Goal: Task Accomplishment & Management: Use online tool/utility

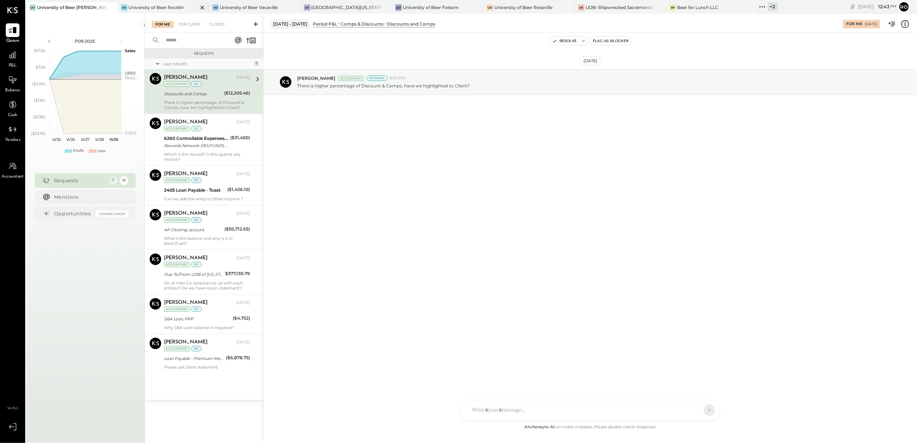
click at [184, 6] on div at bounding box center [196, 7] width 25 height 10
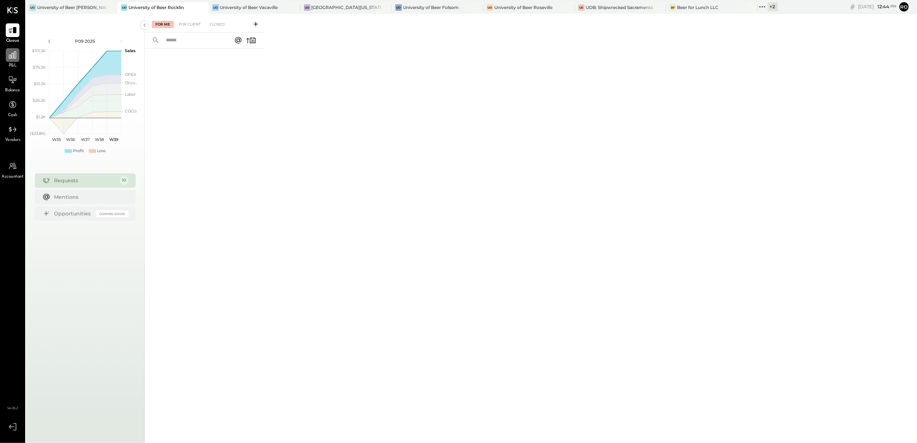
click at [16, 58] on icon at bounding box center [12, 54] width 7 height 7
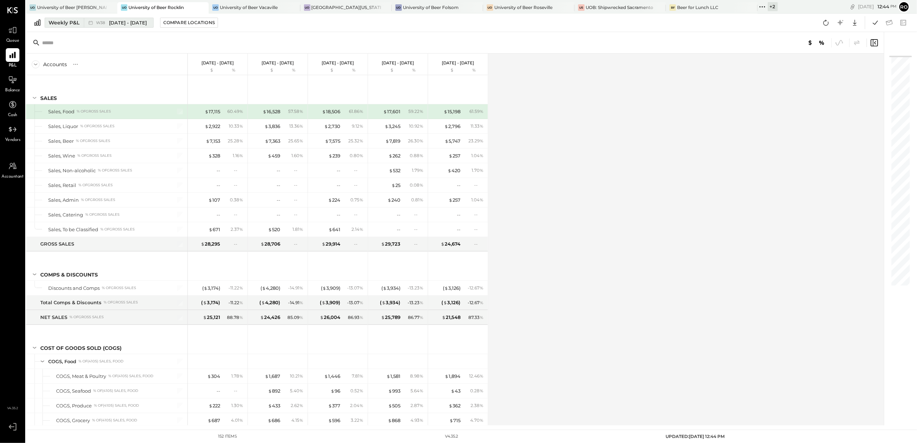
click at [69, 23] on div "Weekly P&L" at bounding box center [64, 22] width 31 height 7
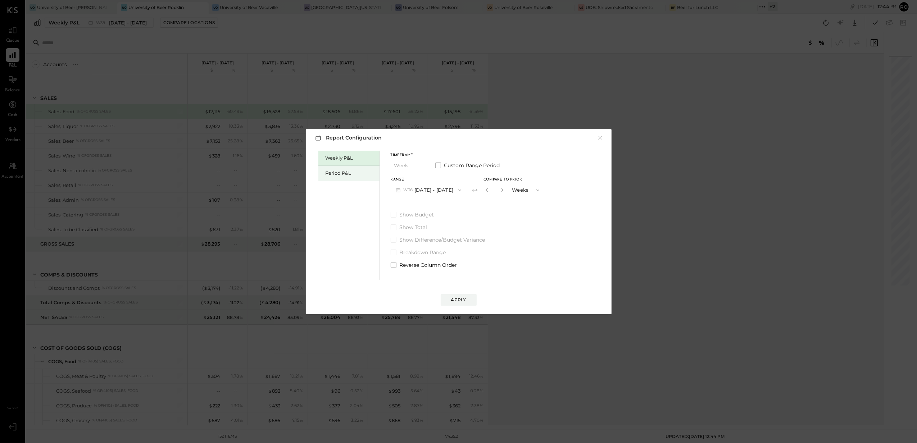
click at [345, 176] on div "Period P&L" at bounding box center [351, 173] width 50 height 7
click at [413, 170] on button "Period" at bounding box center [409, 165] width 36 height 13
click at [415, 179] on div "Quarter" at bounding box center [408, 178] width 35 height 13
click at [443, 190] on button "Q3 [DATE] - [DATE]" at bounding box center [427, 190] width 72 height 13
click at [554, 231] on div "Weekly P&L Period P&L Timeframe Quarter Custom Range Period Range Q3 [DATE] - […" at bounding box center [458, 214] width 291 height 131
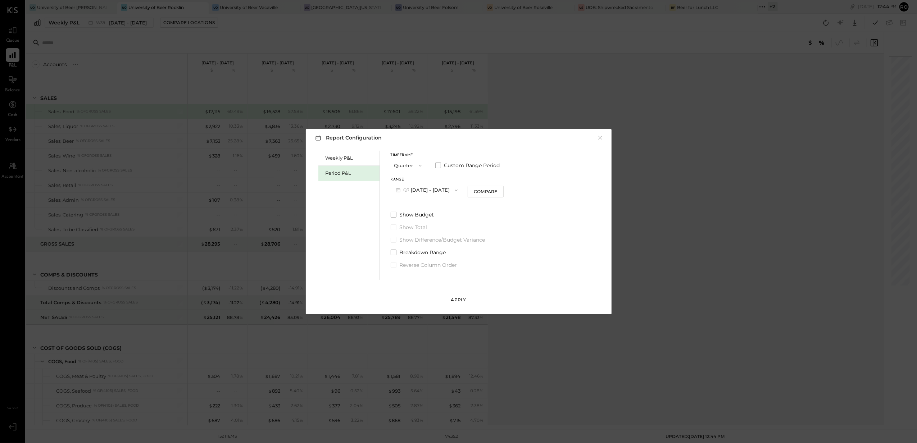
click at [465, 298] on div "Apply" at bounding box center [458, 300] width 15 height 6
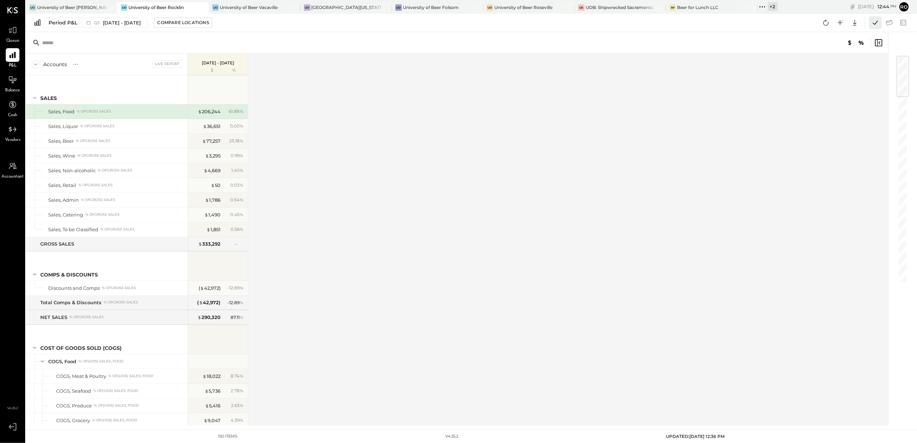
click at [877, 27] on button at bounding box center [875, 22] width 13 height 13
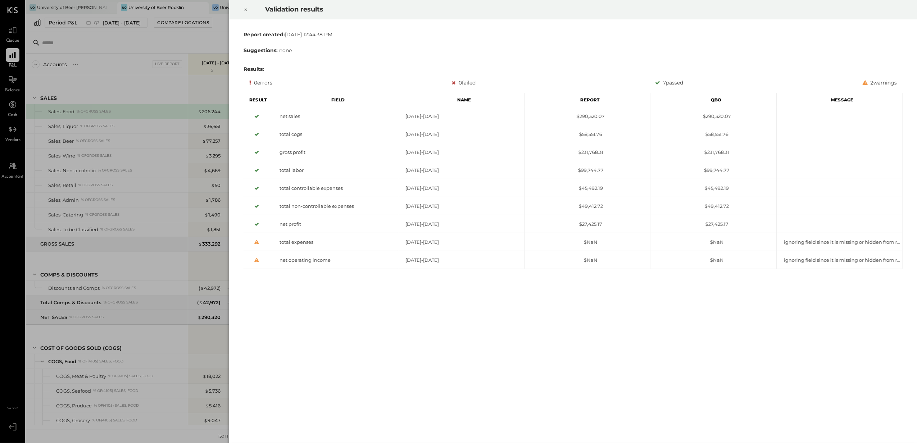
click at [243, 9] on div at bounding box center [246, 10] width 16 height 20
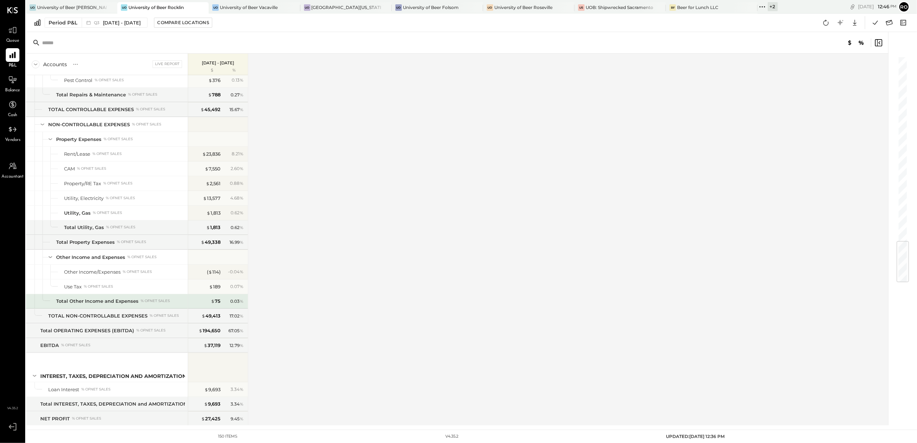
scroll to position [1568, 0]
